Goal: Feedback & Contribution: Submit feedback/report problem

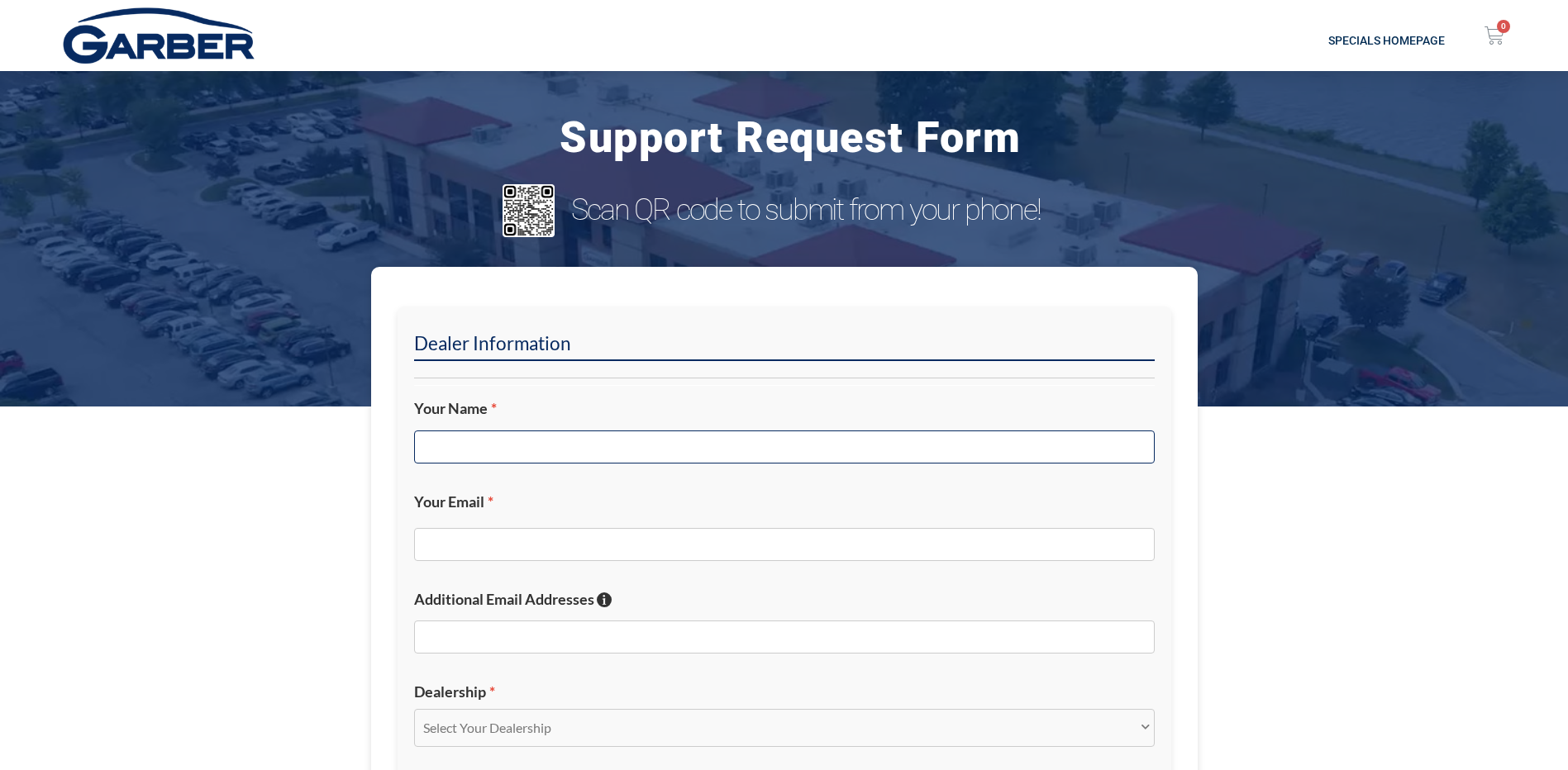
click at [577, 454] on input "Your Name *" at bounding box center [784, 447] width 741 height 33
type input "j"
type input "[PERSON_NAME]"
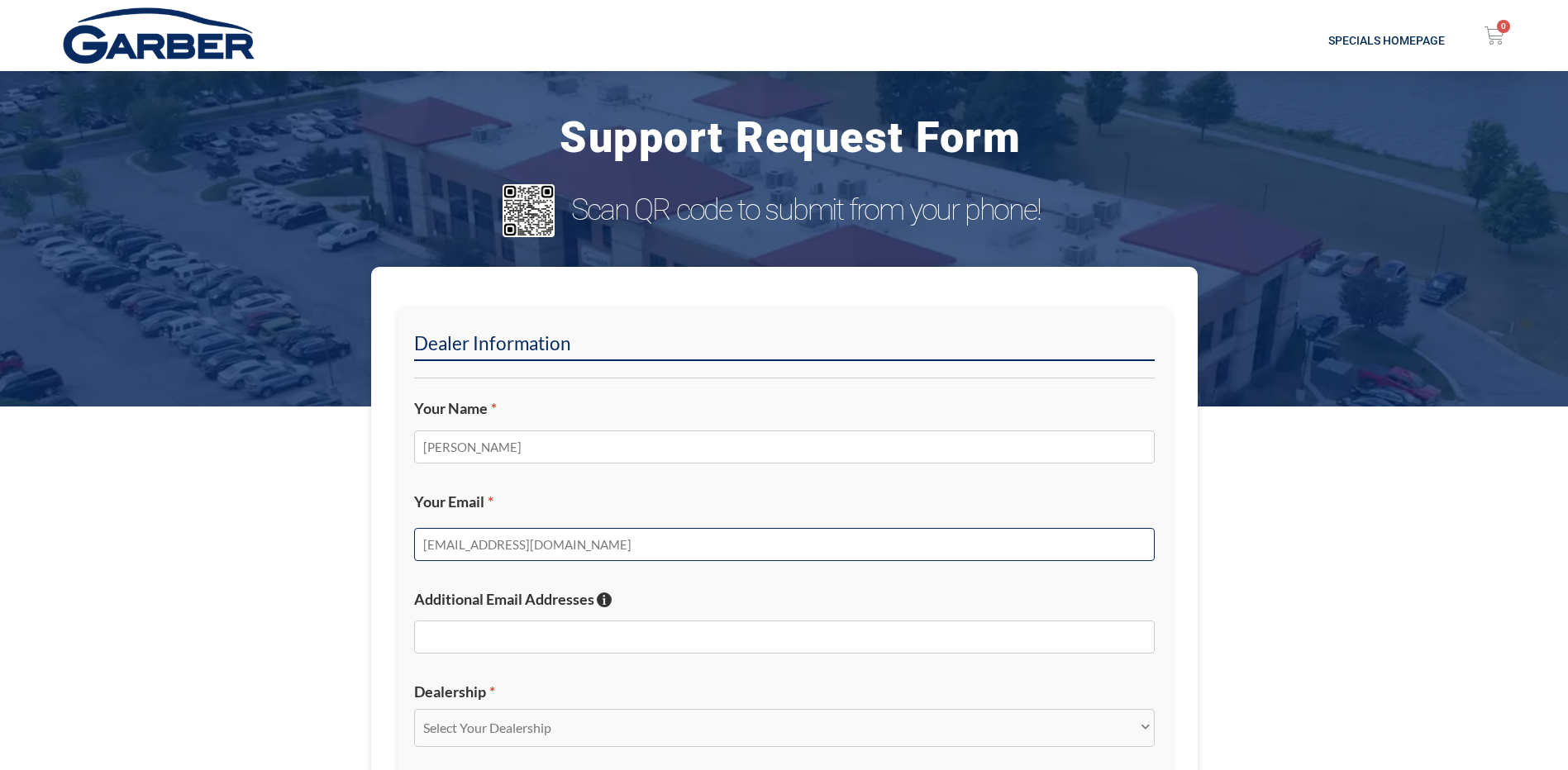
type input "[EMAIL_ADDRESS][DOMAIN_NAME]"
click at [471, 637] on input "Additional Email Addresses If you'd like additional email addresses to receive …" at bounding box center [784, 636] width 741 height 33
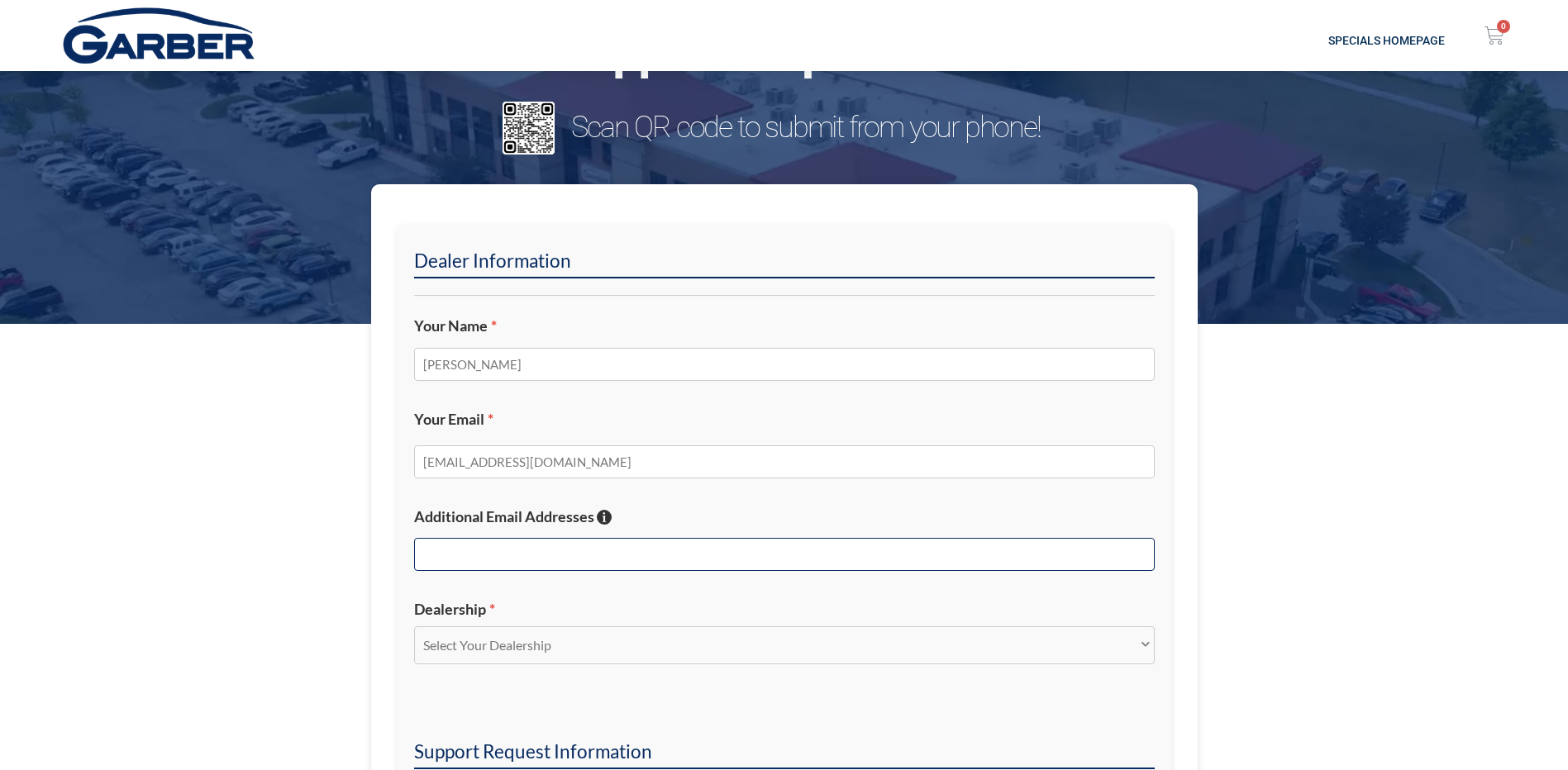
click at [455, 554] on input "Additional Email Addresses If you'd like additional email addresses to receive …" at bounding box center [784, 554] width 741 height 33
type input "j"
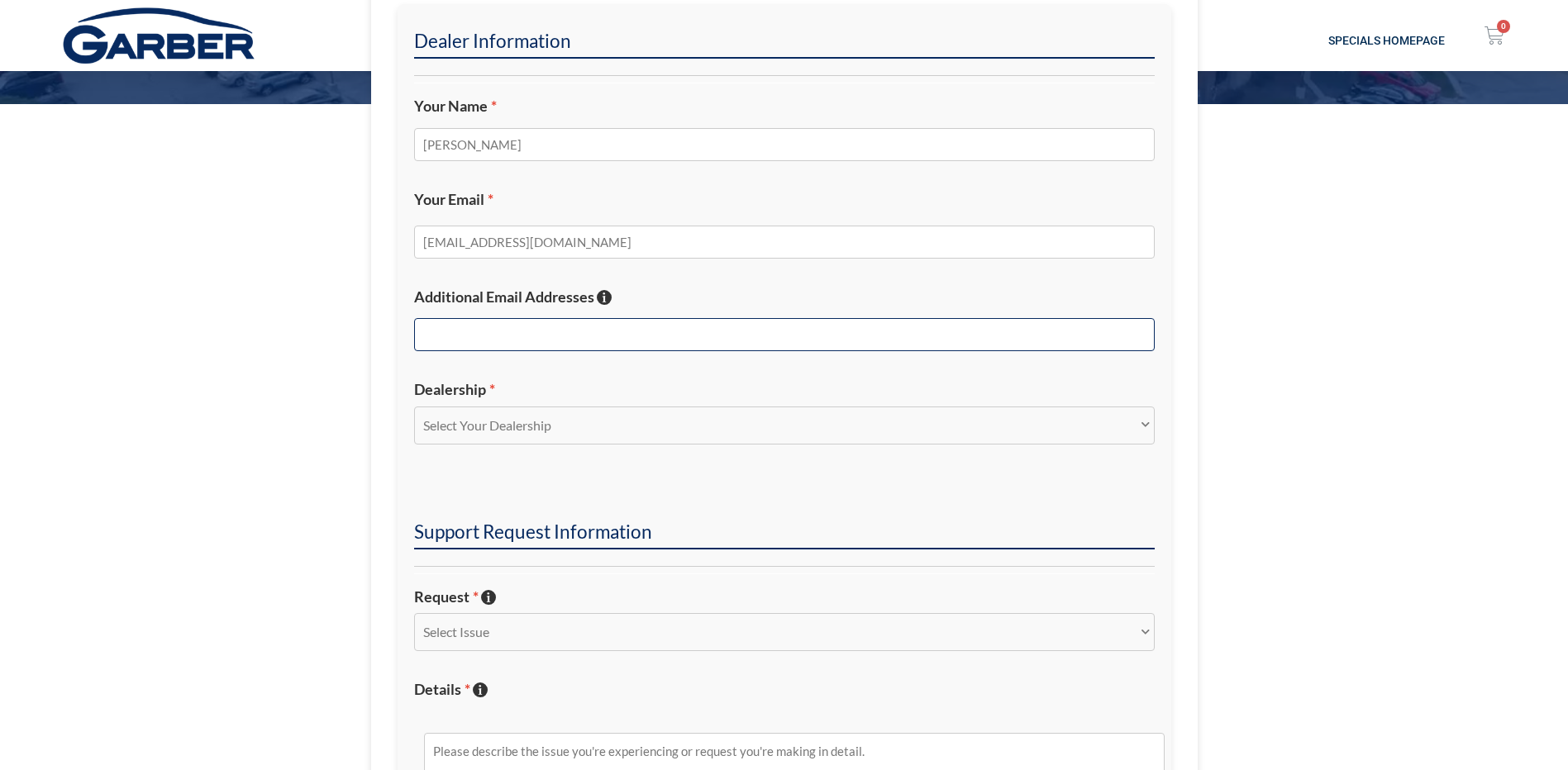
scroll to position [331, 0]
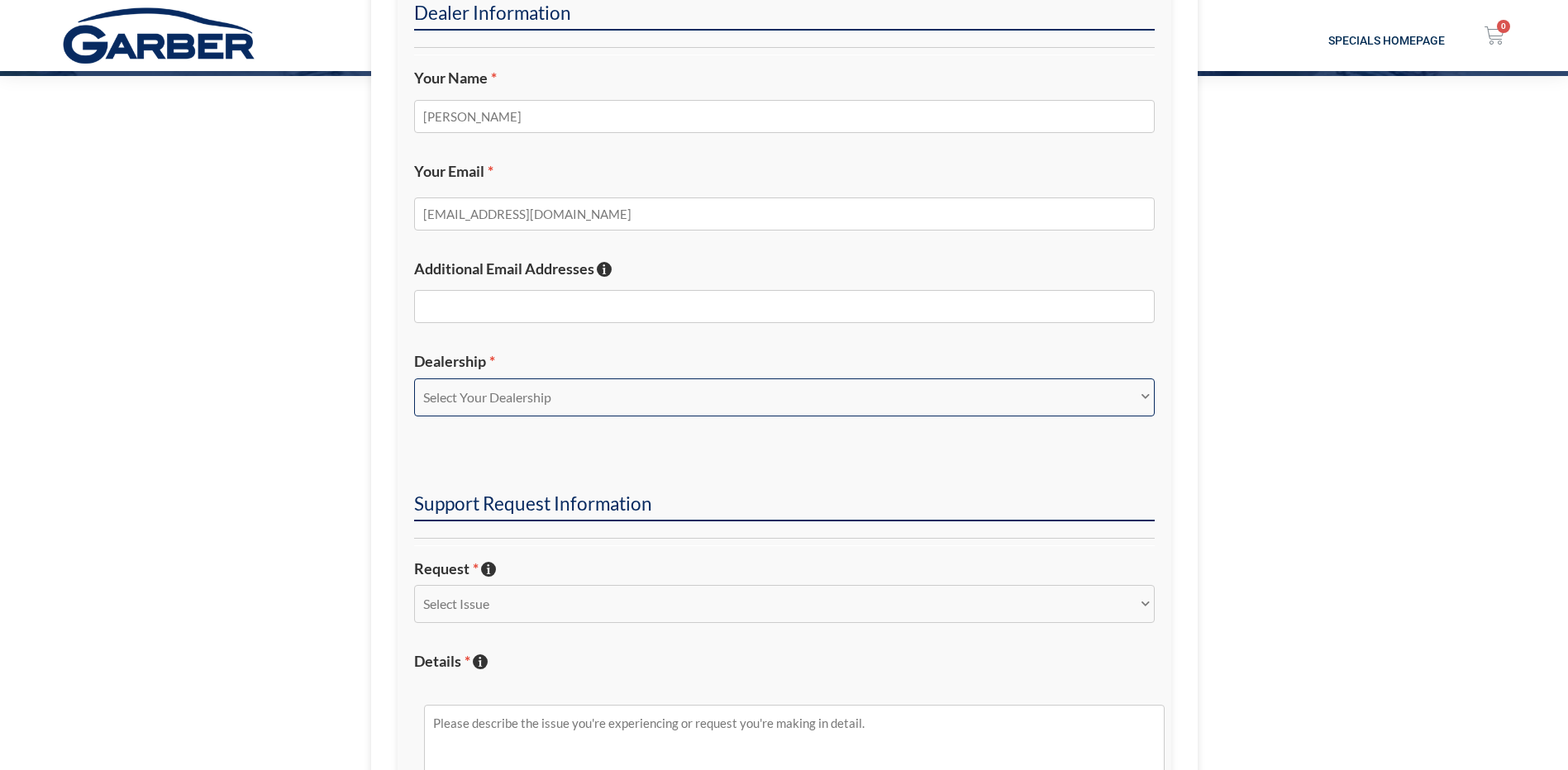
click at [482, 403] on select "Select Your Dealership Acura of Rochester Delray Buick GMC [PERSON_NAME] Automa…" at bounding box center [784, 398] width 741 height 38
select select "[PERSON_NAME] Buick GMC"
click at [414, 379] on select "Select Your Dealership Acura of Rochester Delray Buick GMC [PERSON_NAME] Automa…" at bounding box center [784, 398] width 741 height 38
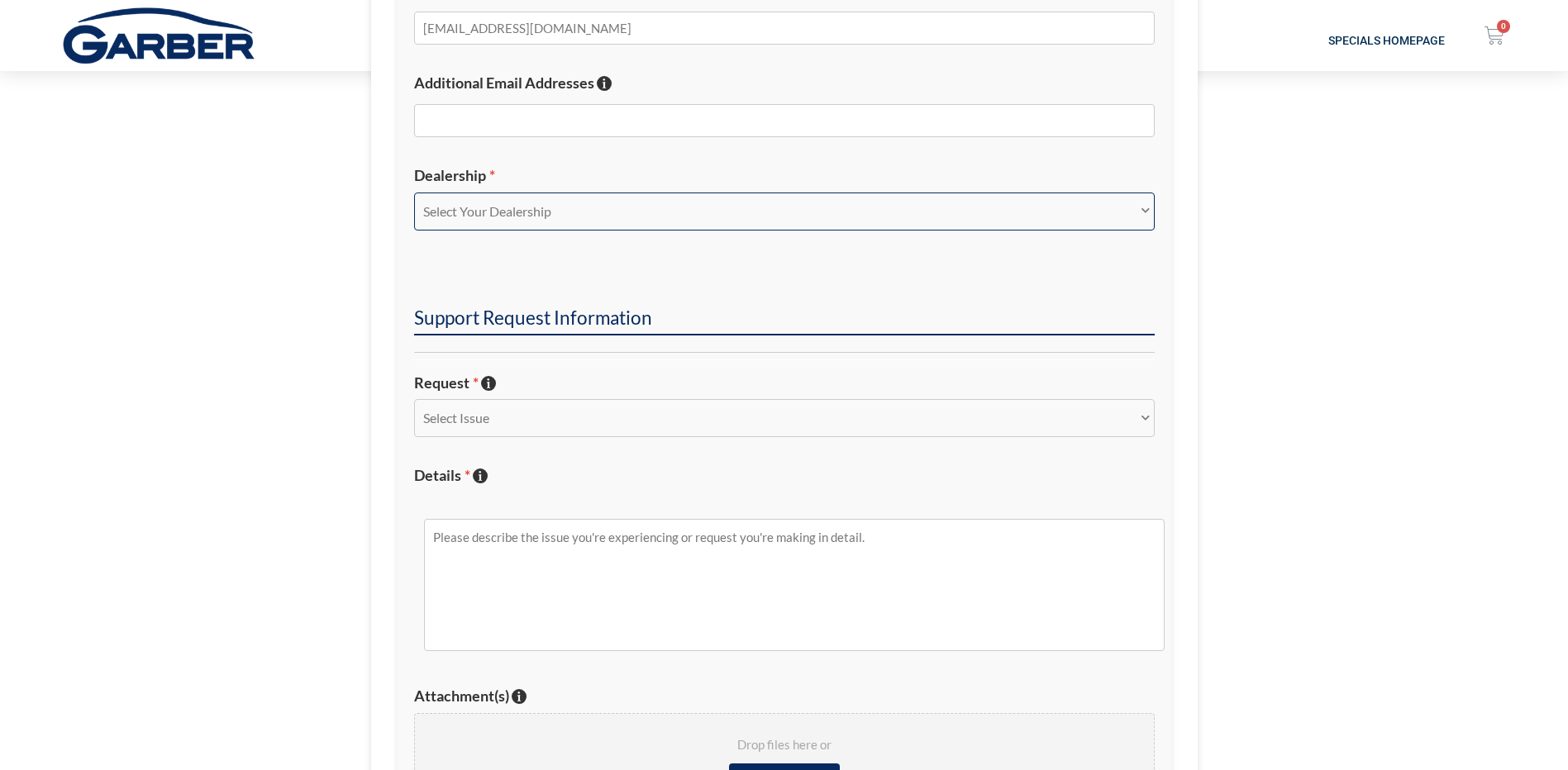
scroll to position [578, 0]
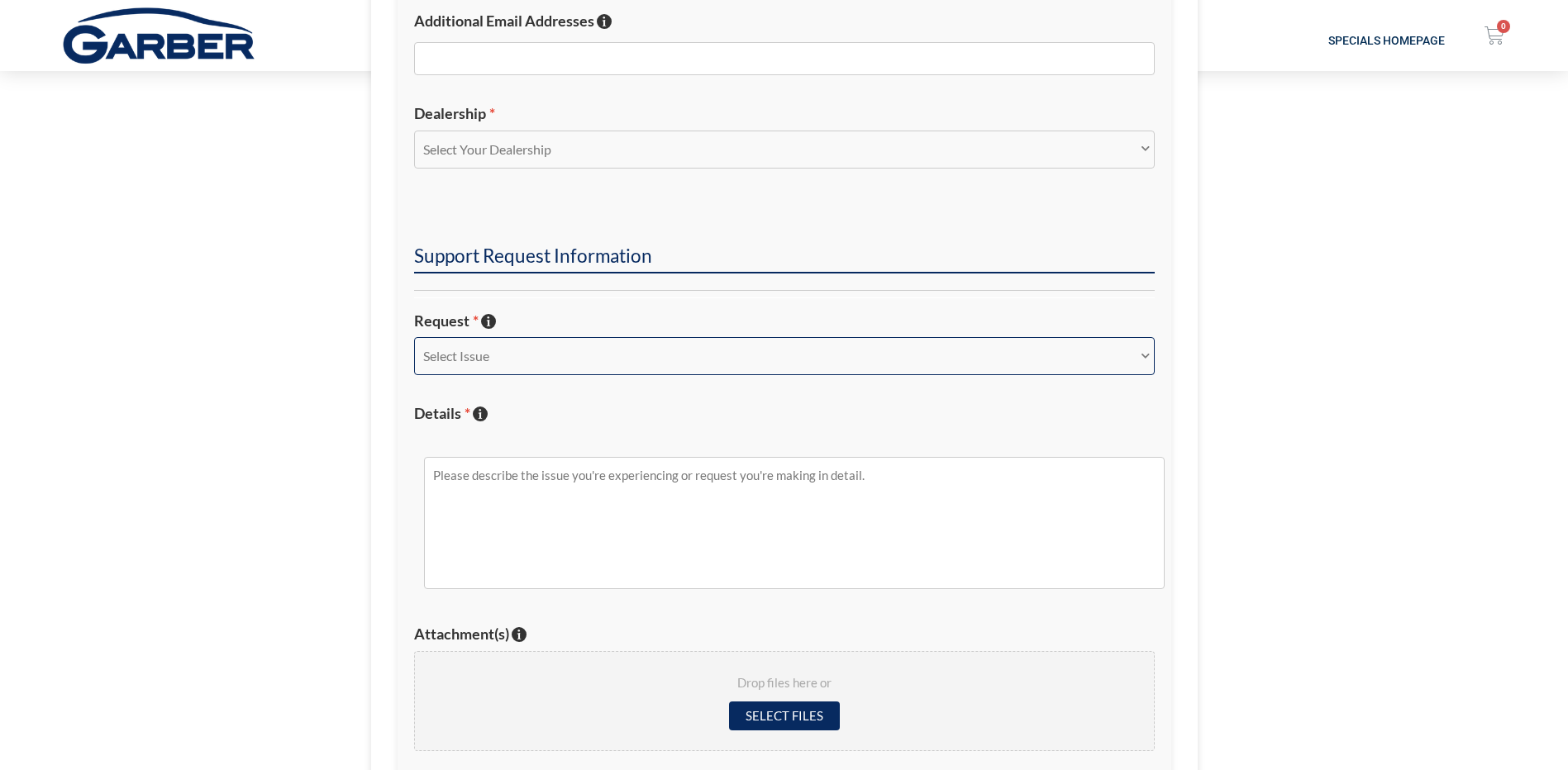
click at [504, 366] on select "Select Issue New Inquiry/Request Inventory Management Inventory Feed Website Fu…" at bounding box center [784, 356] width 741 height 38
select select "Inventory Feed"
click at [414, 338] on select "Select Issue New Inquiry/Request Inventory Management Inventory Feed Website Fu…" at bounding box center [784, 356] width 741 height 38
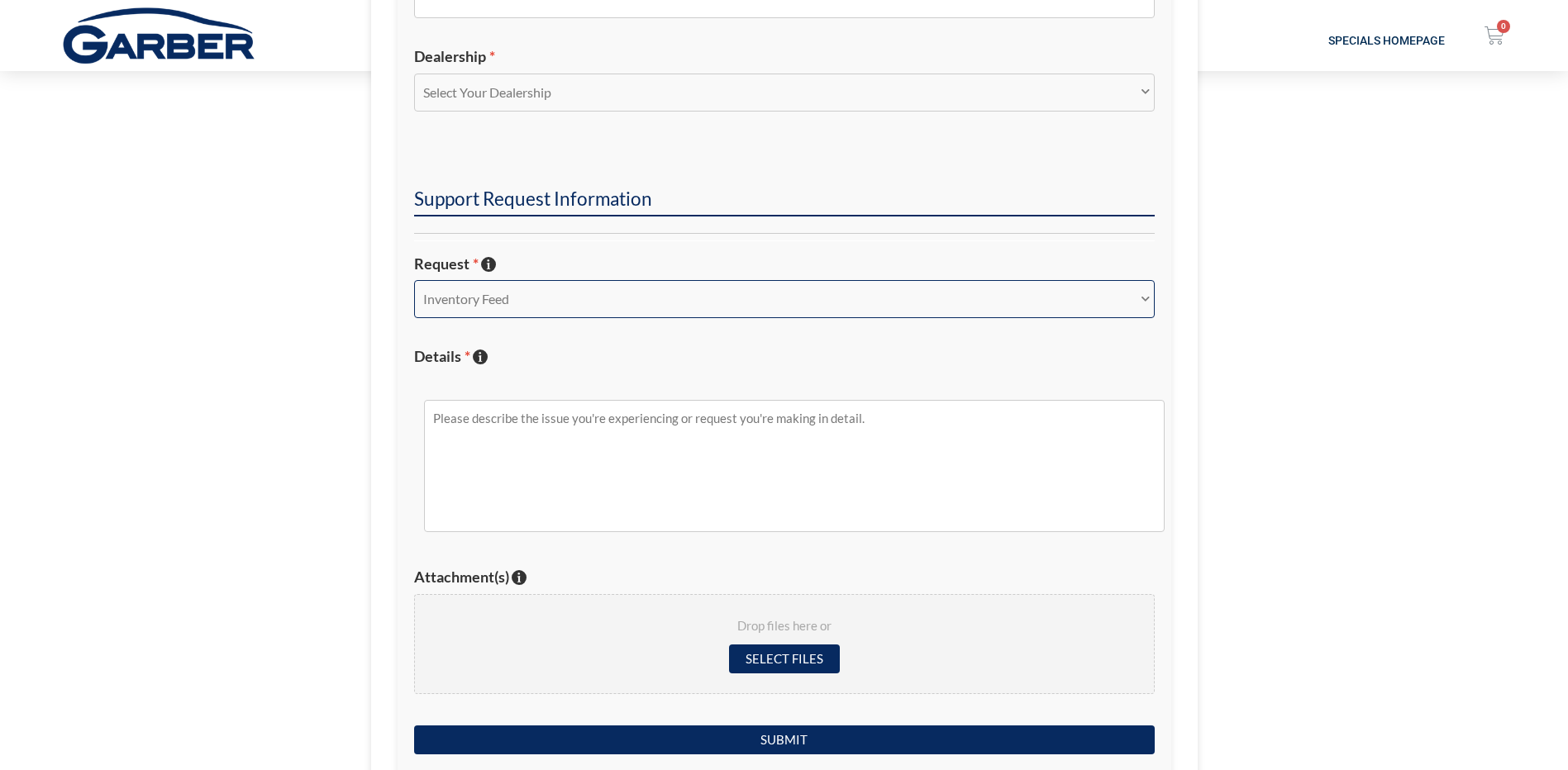
scroll to position [744, 0]
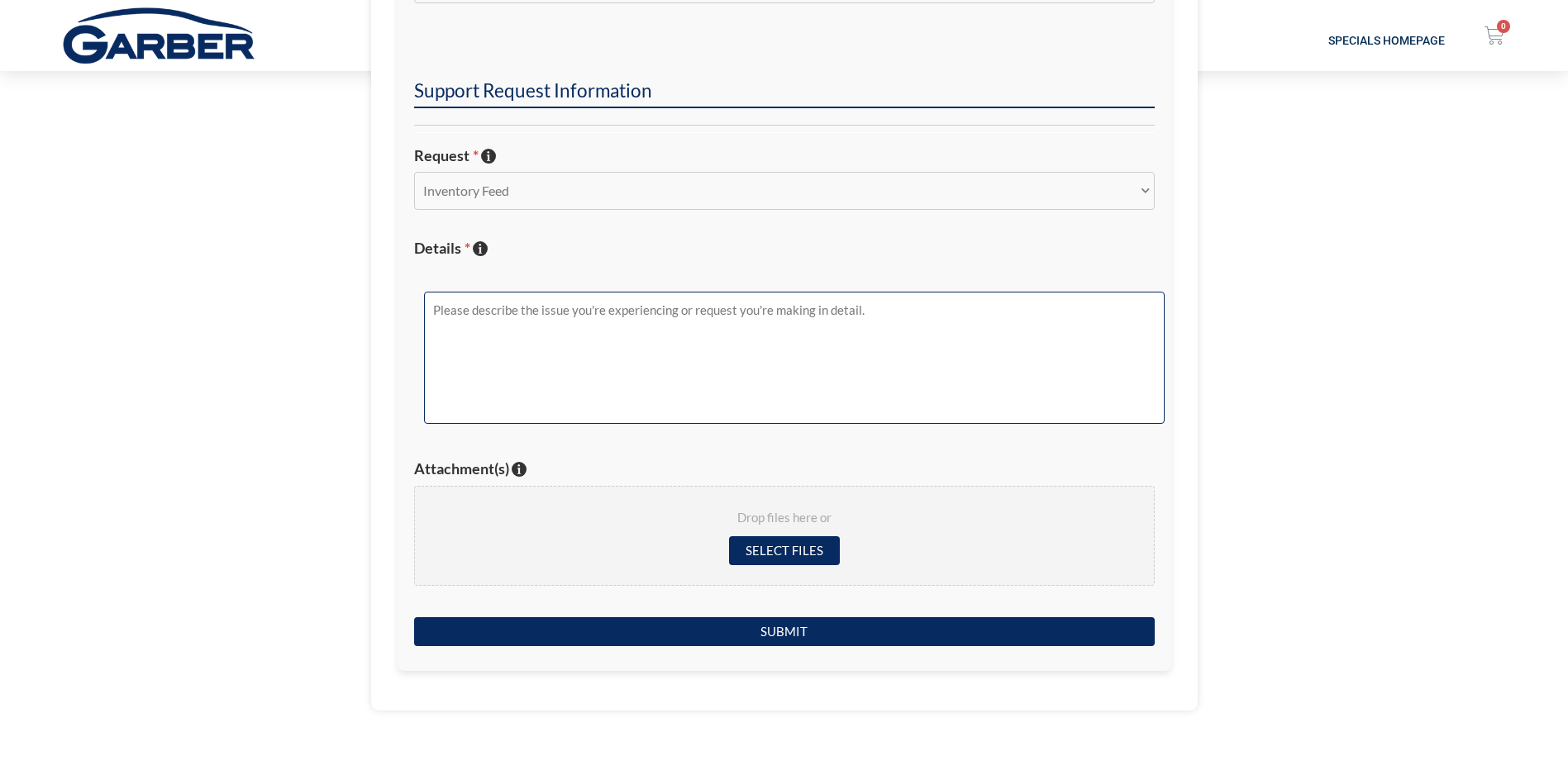
click at [518, 343] on textarea "Details * Describe the issue with specific details if possible!" at bounding box center [794, 357] width 741 height 133
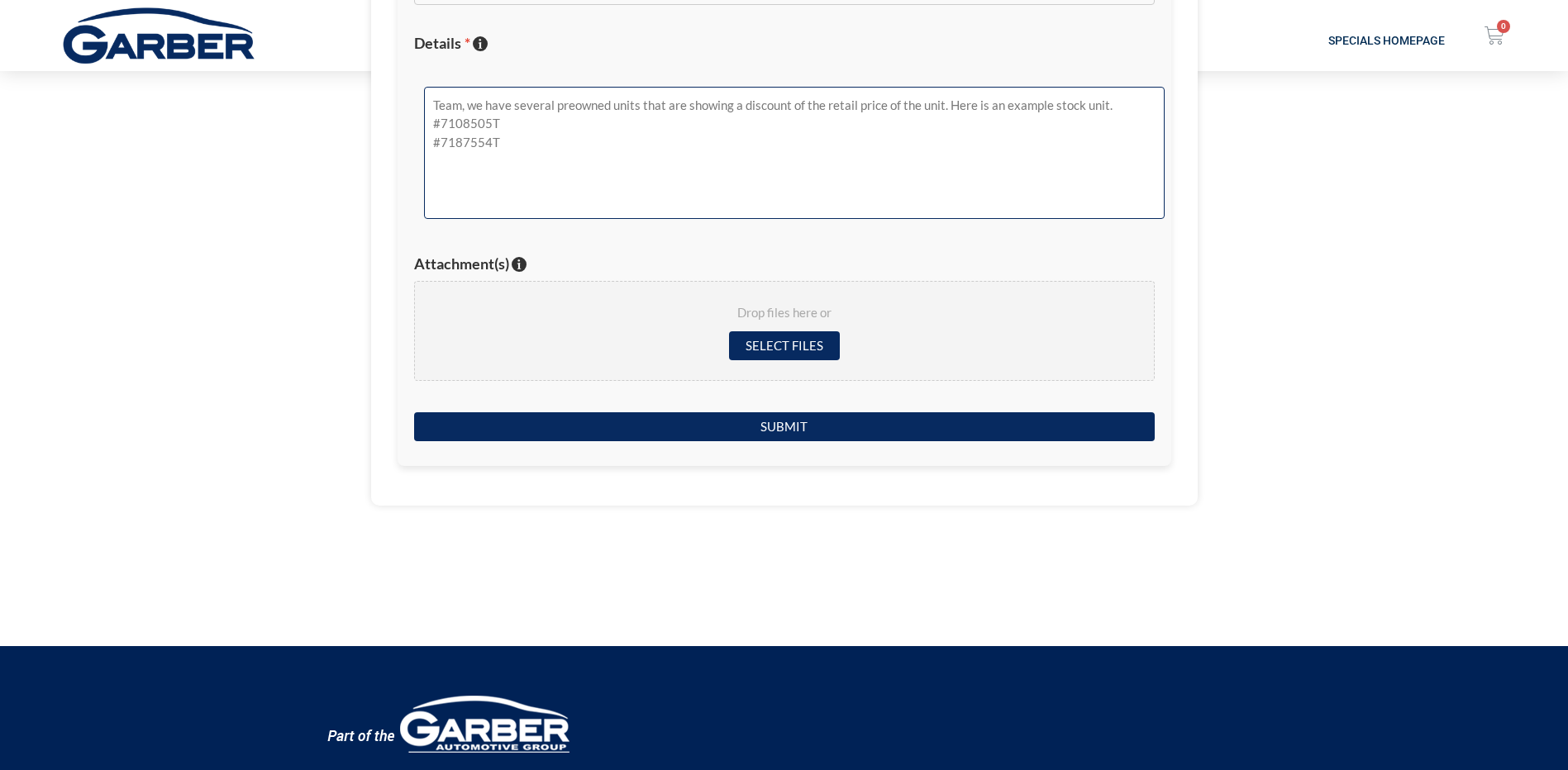
scroll to position [992, 0]
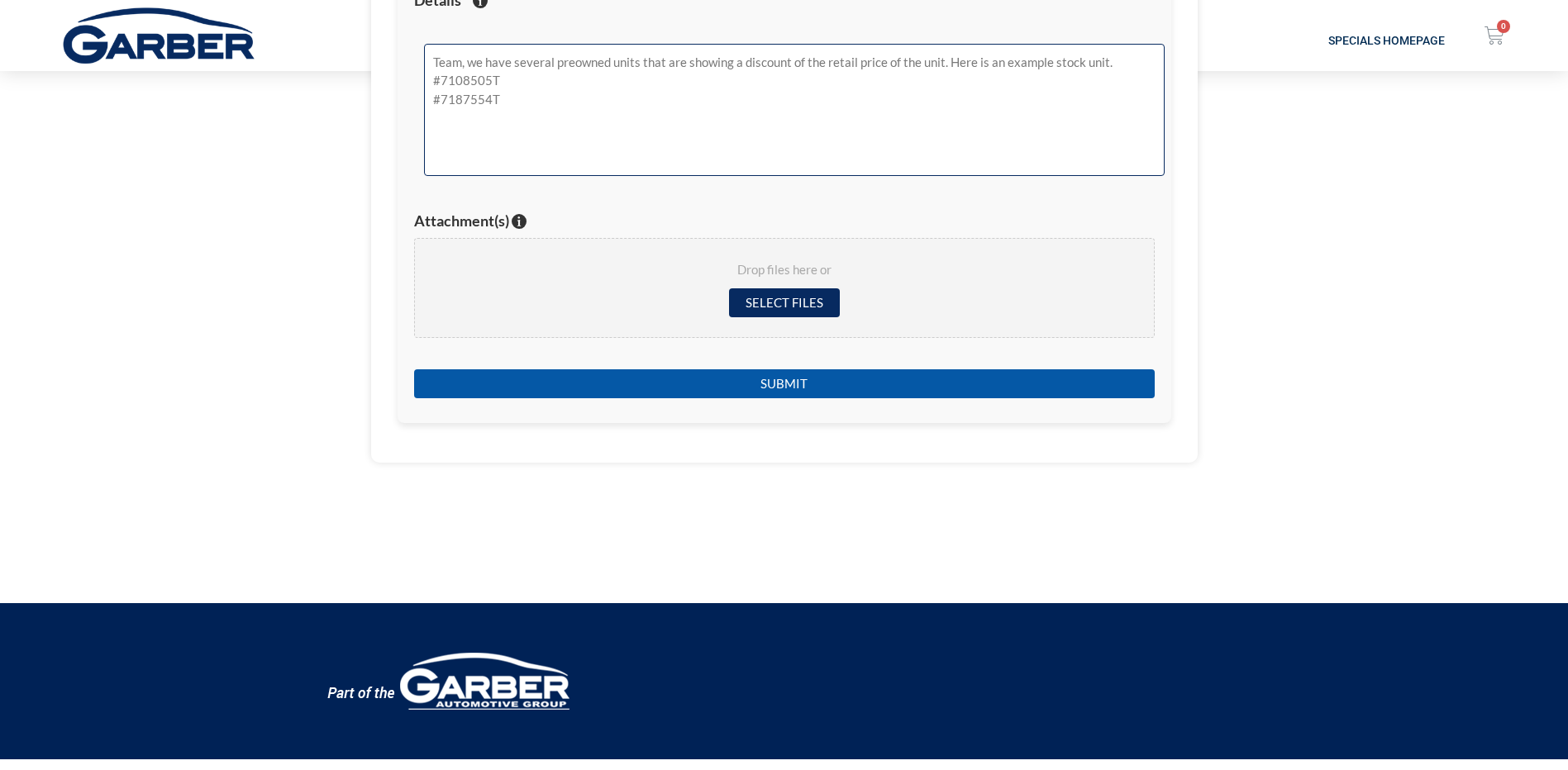
type textarea "Team, we have several preowned units that are showing a discount of the retail …"
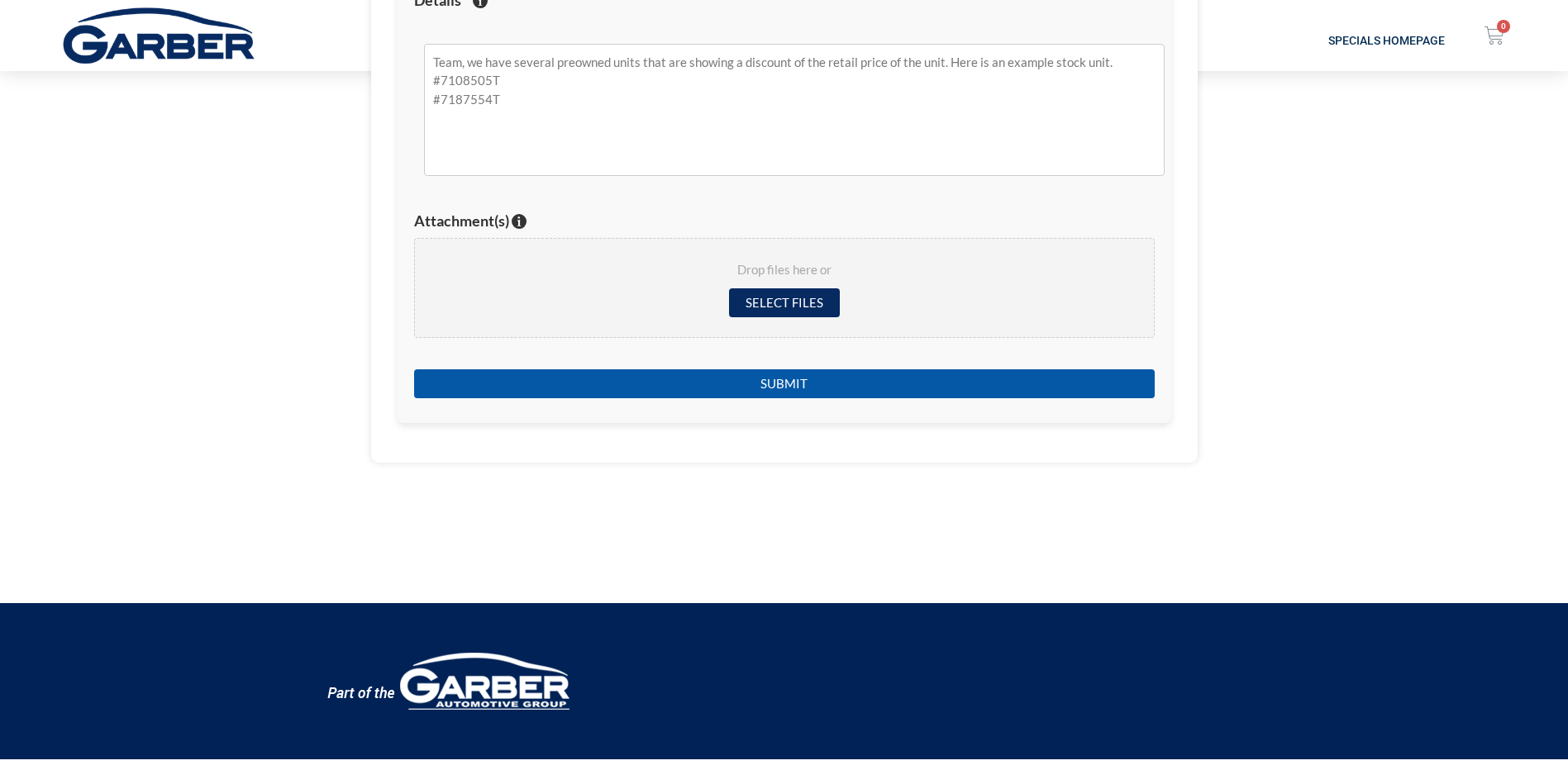
click at [756, 376] on input "Submit" at bounding box center [784, 384] width 741 height 29
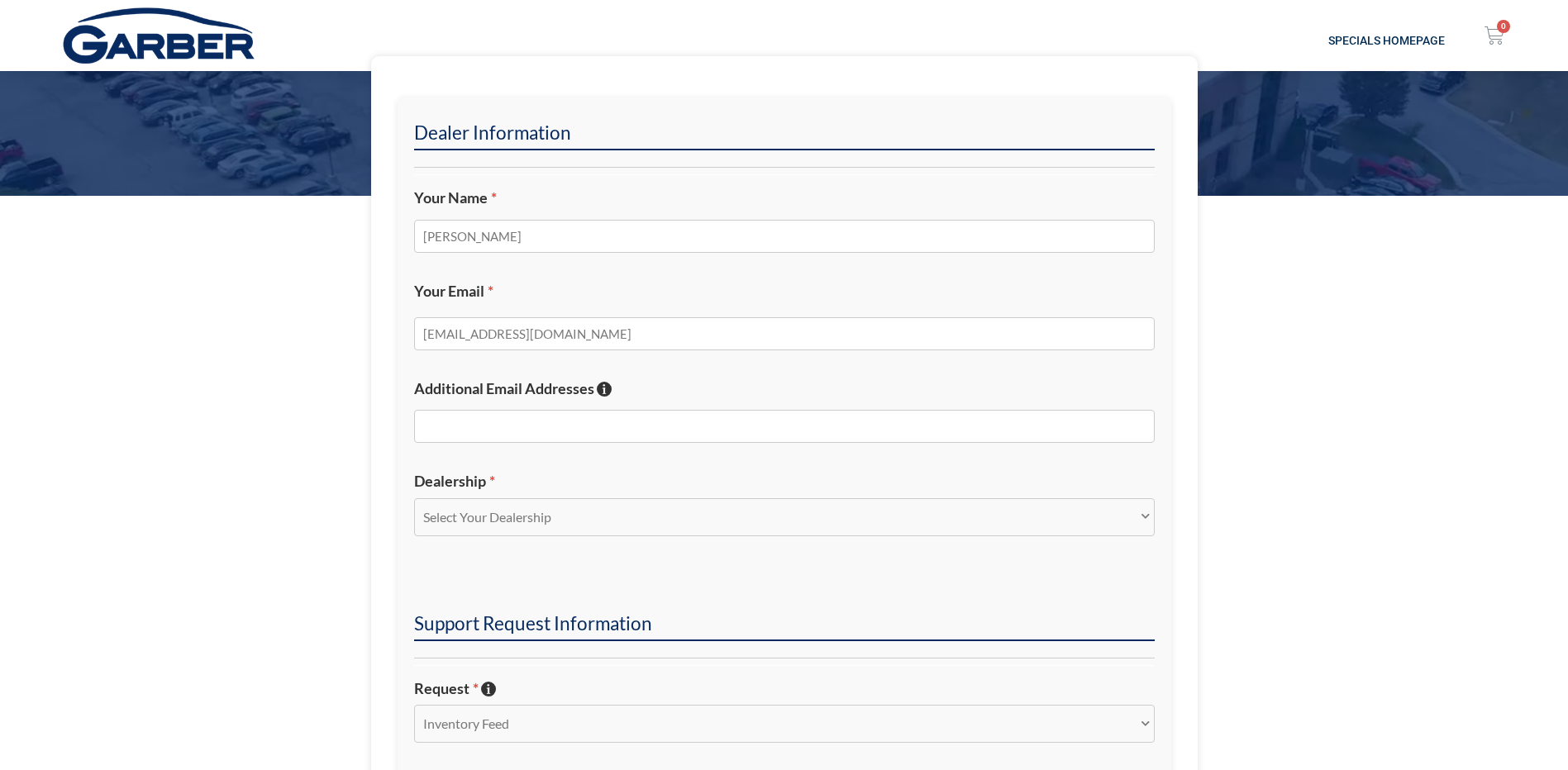
scroll to position [0, 0]
